Goal: Navigation & Orientation: Find specific page/section

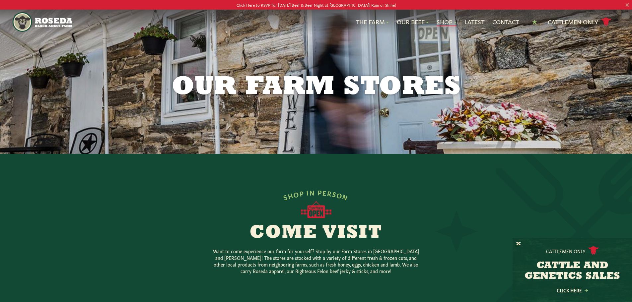
click at [444, 23] on link "Shop" at bounding box center [447, 22] width 20 height 9
click at [448, 32] on nav "The Farm Our Story Meet The Team Sustainability Our Beef Know Your Beef Where T…" at bounding box center [316, 22] width 607 height 25
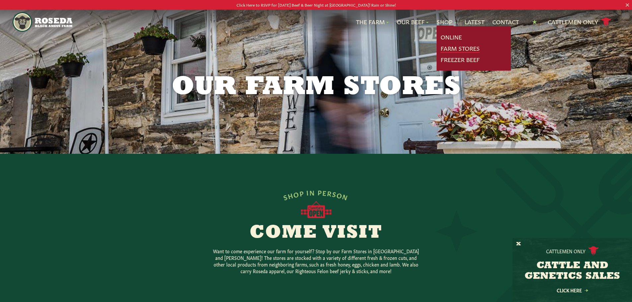
click at [441, 51] on link "Farm Stores" at bounding box center [460, 48] width 39 height 9
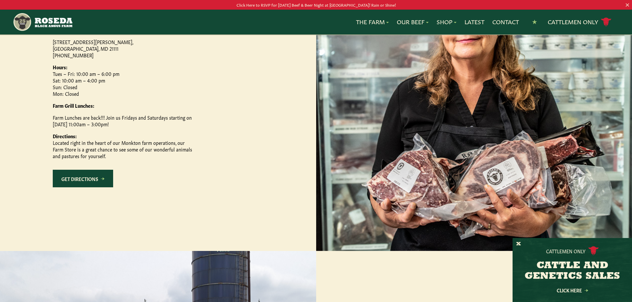
scroll to position [362, 0]
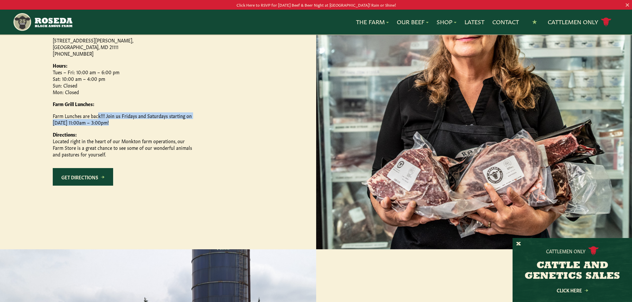
drag, startPoint x: 53, startPoint y: 144, endPoint x: 0, endPoint y: 182, distance: 65.4
click at [0, 154] on div "Visit Our Monkton Farm Store 15317 Carroll Road, Monkton, MD 21111 (410) 472-26…" at bounding box center [158, 98] width 316 height 302
click at [301, 19] on ul "The Farm Our Story Meet The Team Sustainability Our Beef Know Your Beef Where T…" at bounding box center [345, 22] width 547 height 12
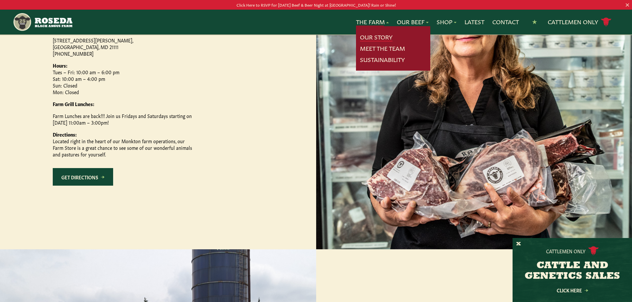
click at [363, 39] on link "Our Story" at bounding box center [376, 37] width 33 height 9
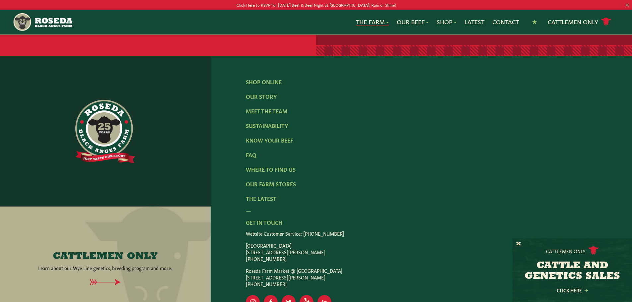
scroll to position [2054, 0]
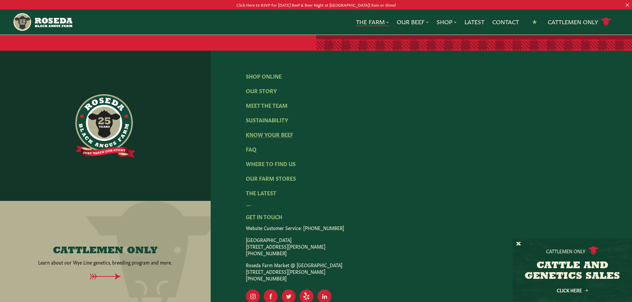
click at [275, 131] on link "Know Your Beef" at bounding box center [269, 134] width 47 height 7
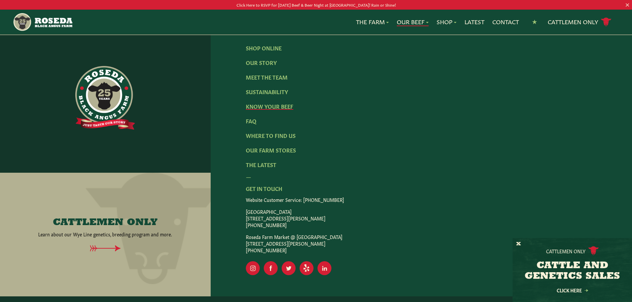
scroll to position [1411, 0]
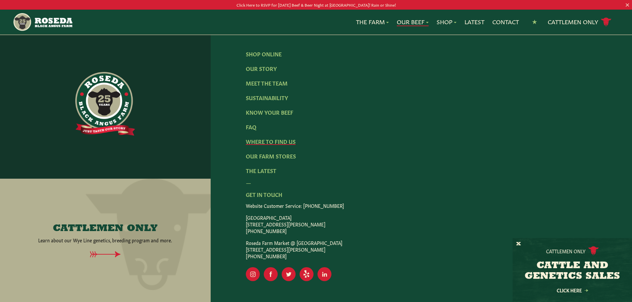
click at [257, 138] on link "Where To Find Us" at bounding box center [271, 141] width 50 height 7
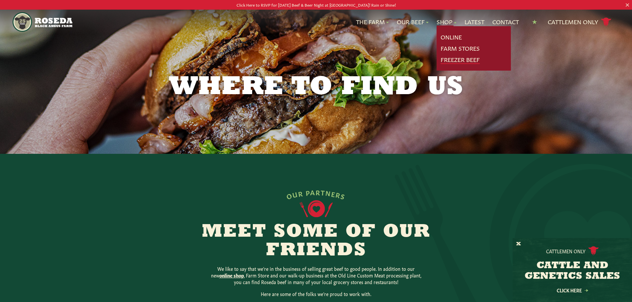
click at [448, 59] on link "Freezer Beef" at bounding box center [460, 59] width 39 height 9
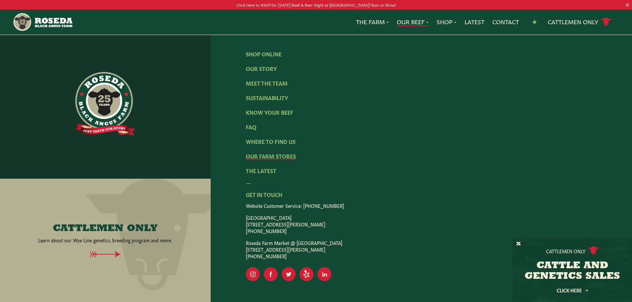
click at [286, 152] on link "Our Farm Stores" at bounding box center [271, 155] width 50 height 7
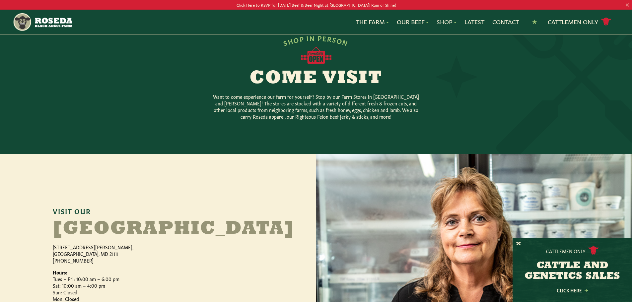
scroll to position [153, 0]
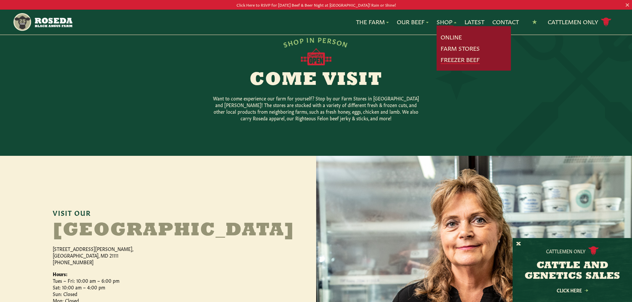
click at [457, 60] on link "Freezer Beef" at bounding box center [460, 59] width 39 height 9
